Goal: Transaction & Acquisition: Purchase product/service

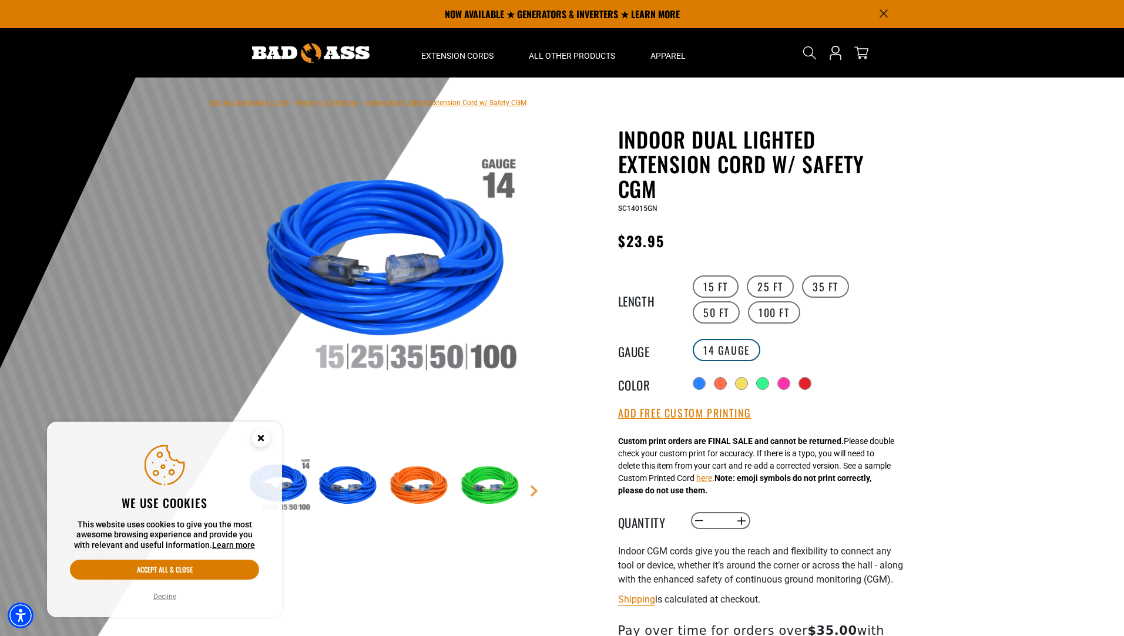
click at [727, 350] on label "14 Gauge" at bounding box center [727, 350] width 68 height 22
click at [801, 52] on span "Search" at bounding box center [809, 52] width 19 height 19
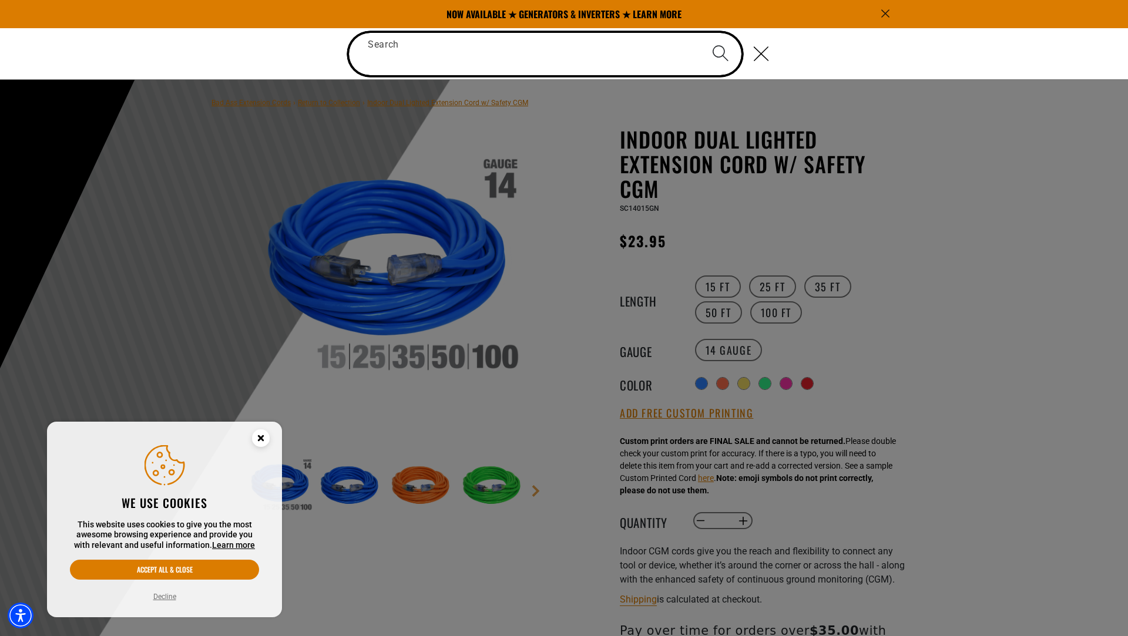
click at [478, 48] on input "Search" at bounding box center [545, 54] width 392 height 42
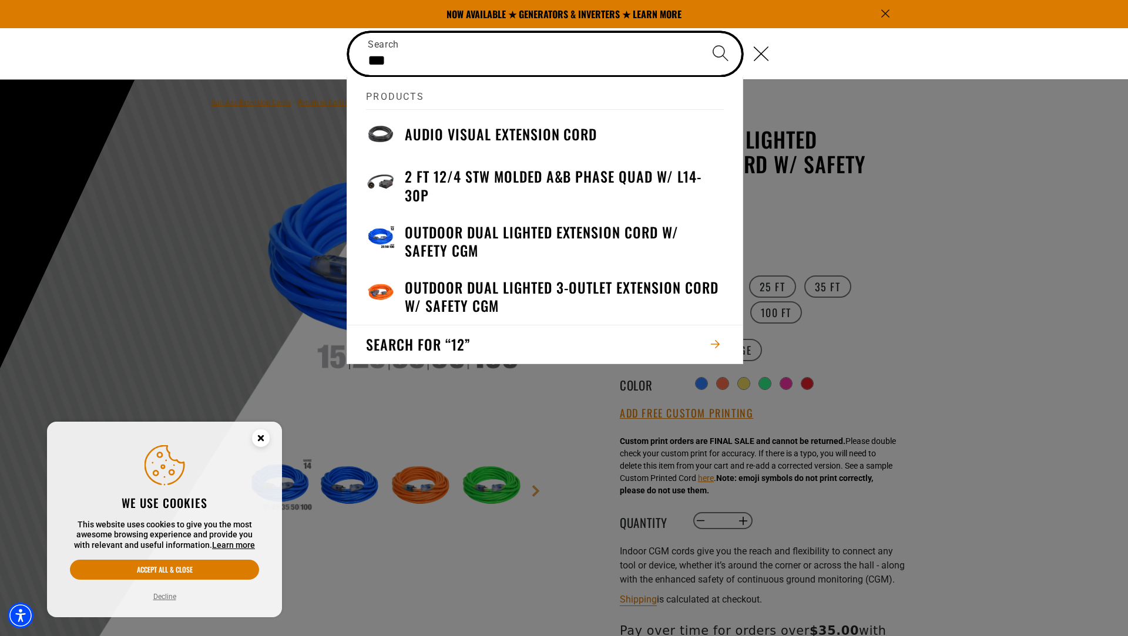
type input "***"
click at [700, 33] on button "Search" at bounding box center [720, 53] width 41 height 41
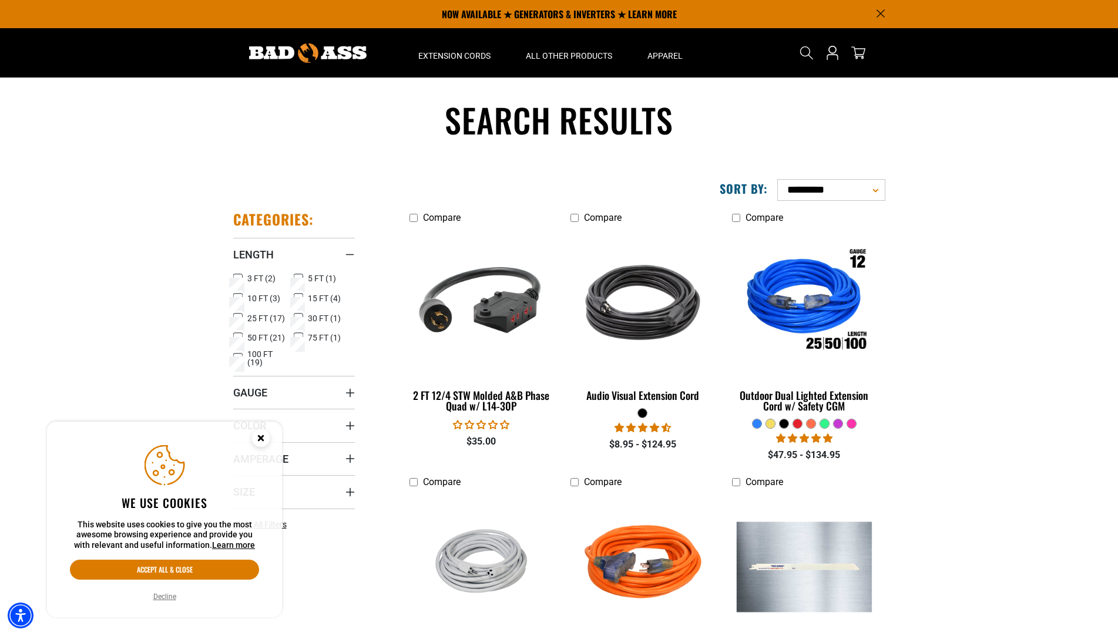
drag, startPoint x: 809, startPoint y: 53, endPoint x: 780, endPoint y: 59, distance: 30.0
click at [809, 53] on use "Search" at bounding box center [805, 52] width 13 height 13
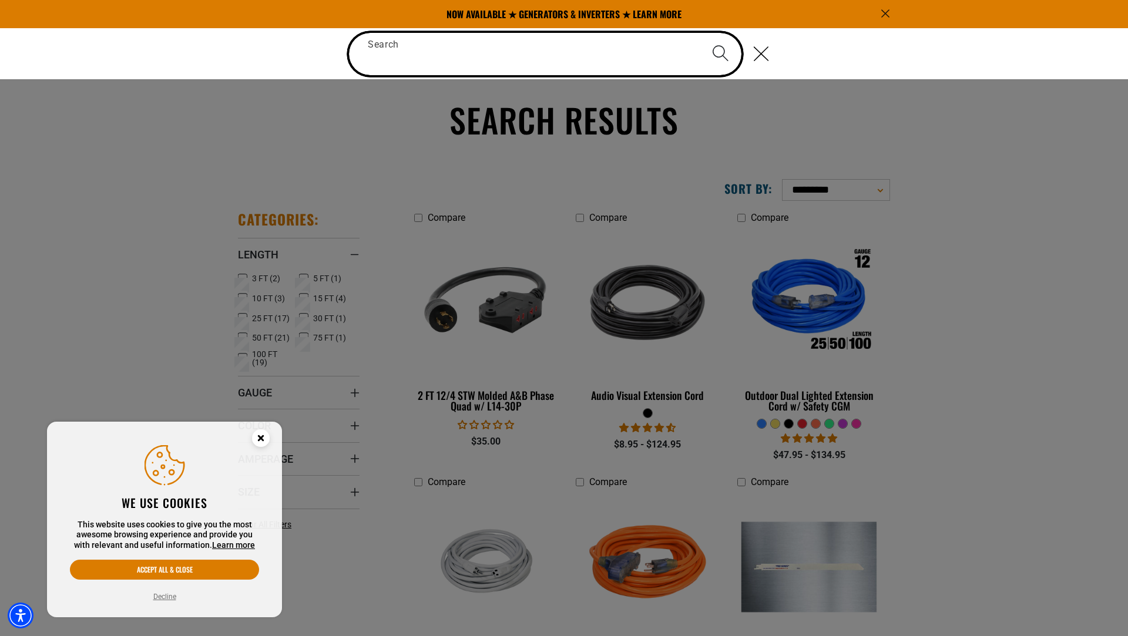
click at [390, 70] on input "Search" at bounding box center [545, 54] width 392 height 42
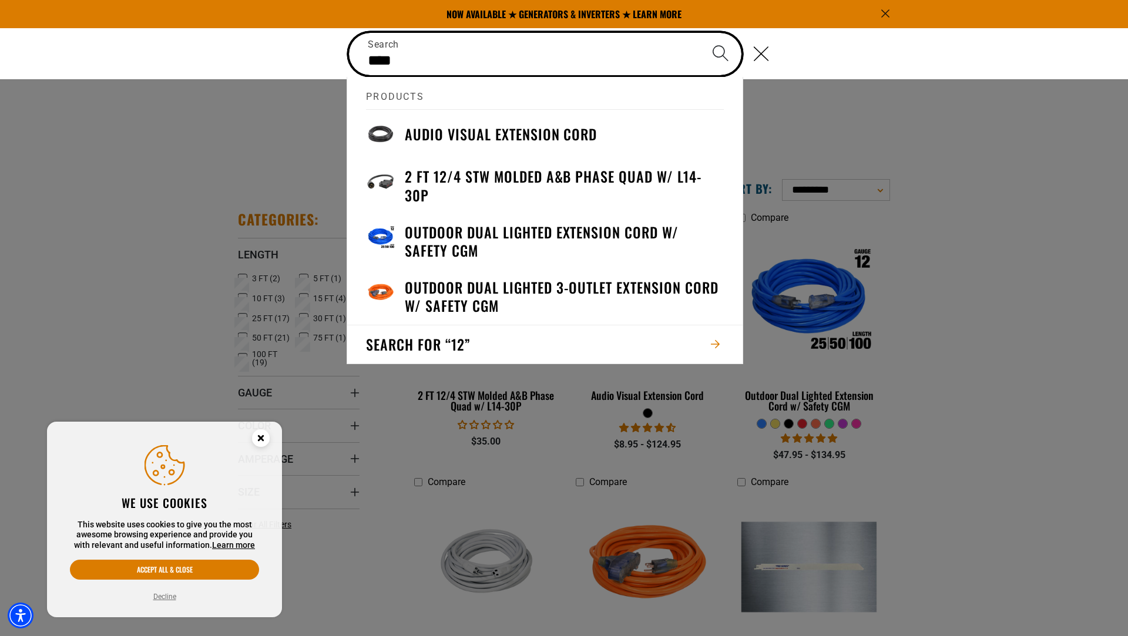
type input "****"
click at [700, 33] on button "Search" at bounding box center [720, 53] width 41 height 41
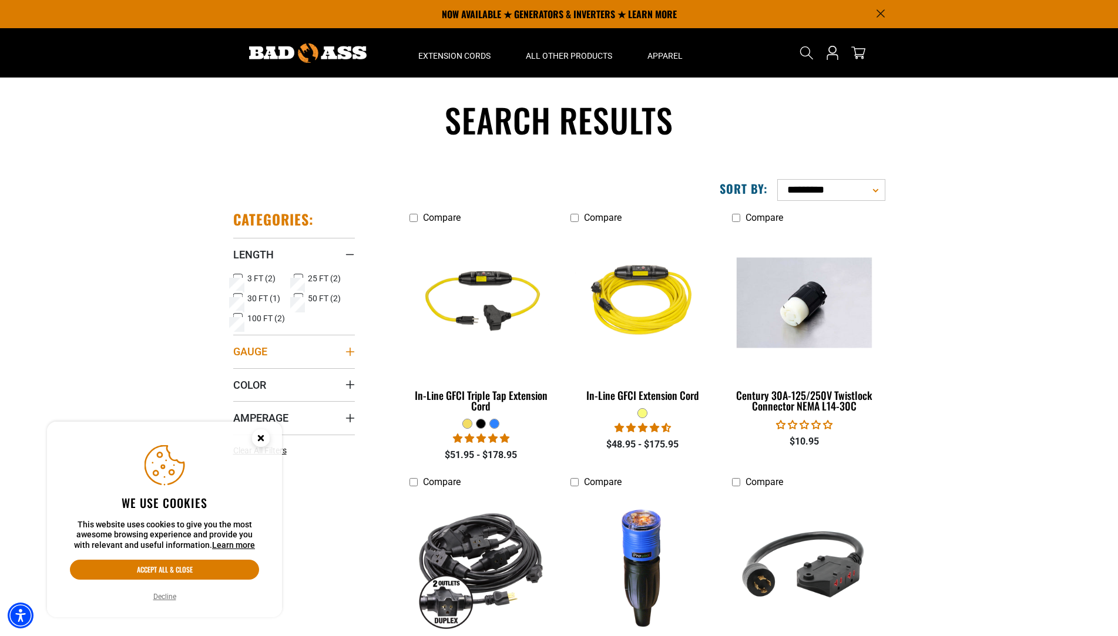
click at [352, 351] on icon "Gauge" at bounding box center [349, 351] width 9 height 9
click at [236, 375] on label "12 Gauge (3) 12 Gauge (3 products)" at bounding box center [263, 376] width 61 height 16
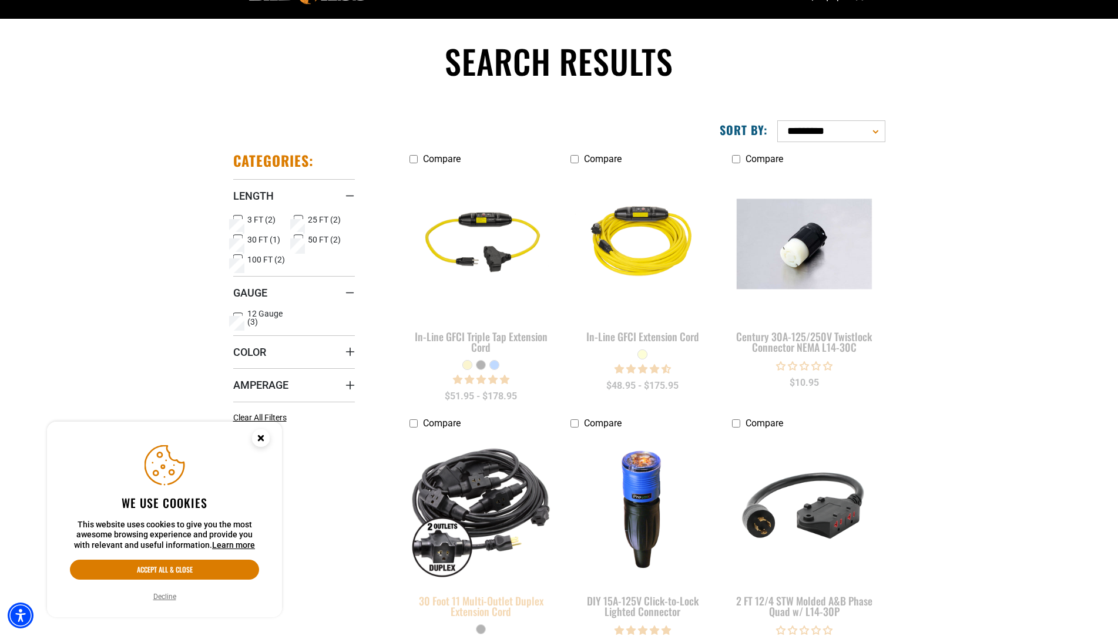
scroll to position [117, 0]
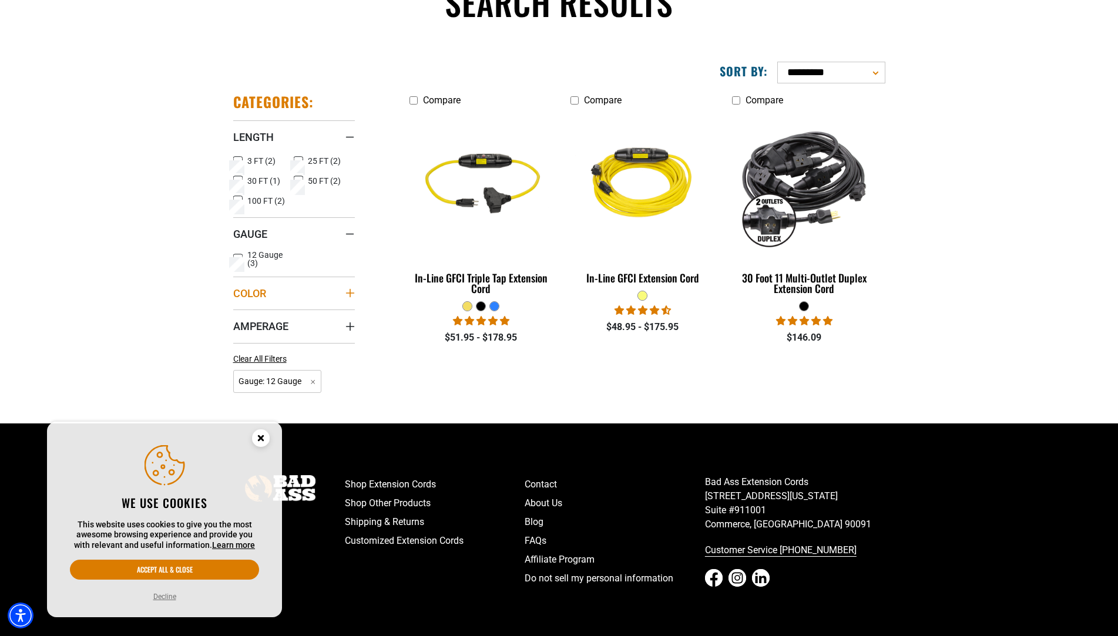
click at [347, 291] on icon "Color" at bounding box center [349, 292] width 9 height 9
